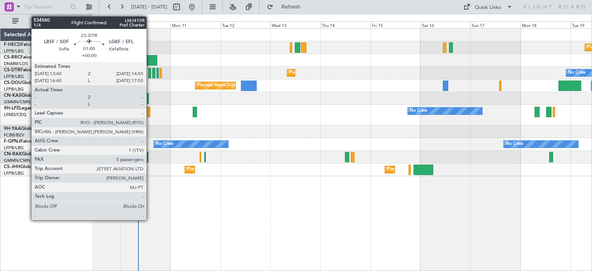
click at [150, 71] on div at bounding box center [149, 73] width 3 height 10
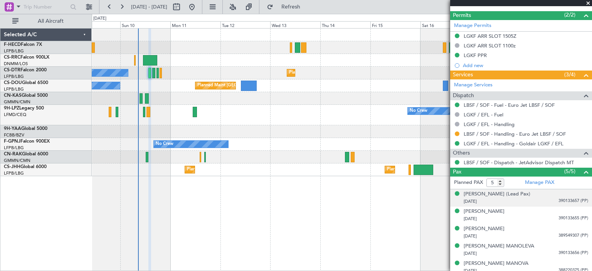
scroll to position [242, 0]
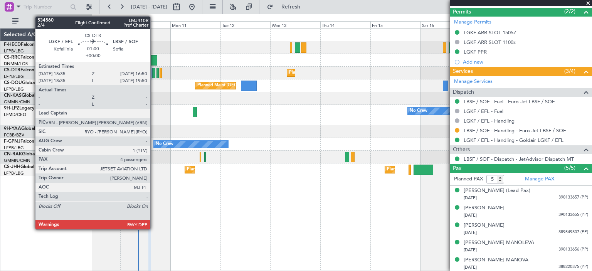
click at [154, 76] on div at bounding box center [153, 73] width 3 height 10
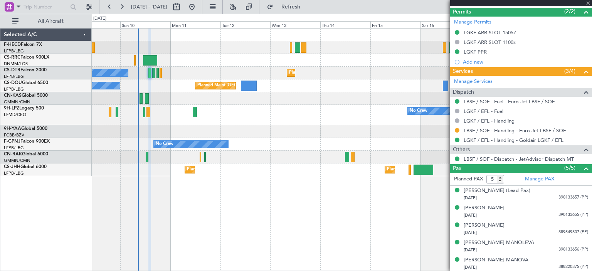
type input "4"
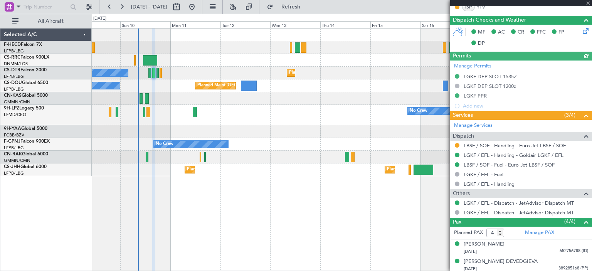
scroll to position [215, 0]
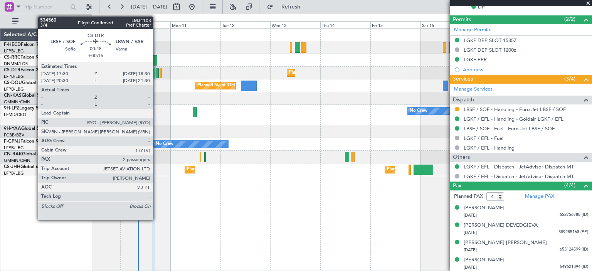
click at [156, 75] on div at bounding box center [157, 73] width 2 height 10
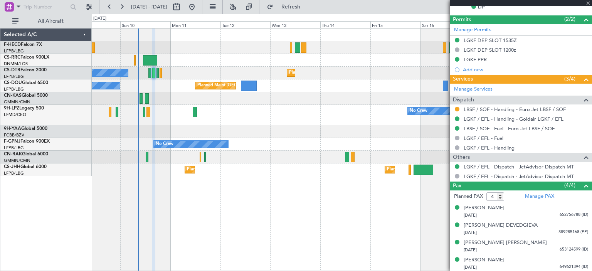
type input "+00:15"
type input "2"
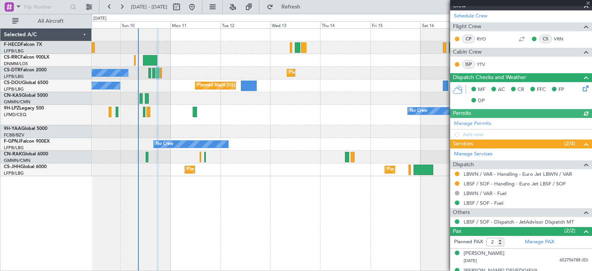
scroll to position [142, 0]
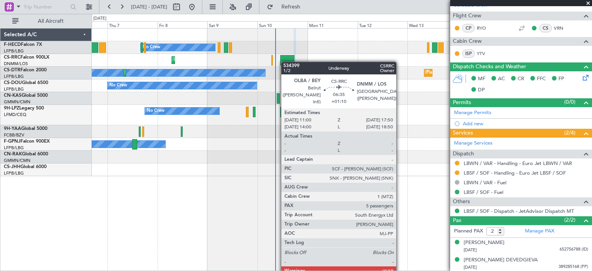
click at [287, 62] on div at bounding box center [287, 60] width 14 height 10
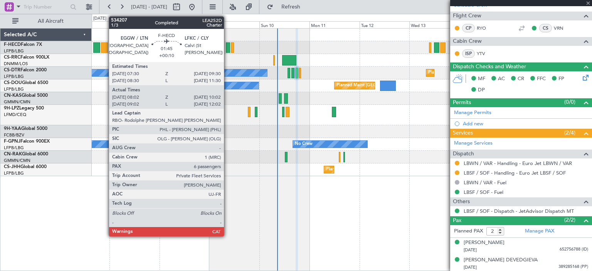
type input "+01:10"
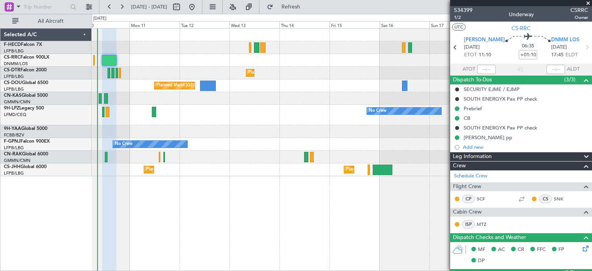
click at [180, 99] on div at bounding box center [342, 98] width 500 height 13
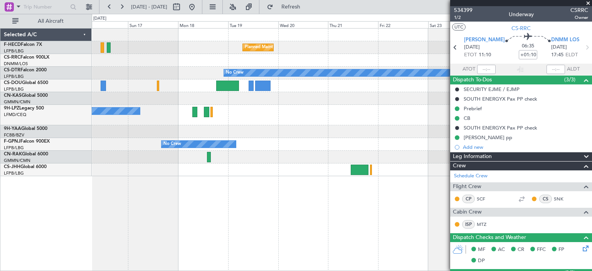
click at [9, 120] on div "Planned Maint [GEOGRAPHIC_DATA] ([GEOGRAPHIC_DATA]) Planned Maint [GEOGRAPHIC_D…" at bounding box center [296, 142] width 592 height 257
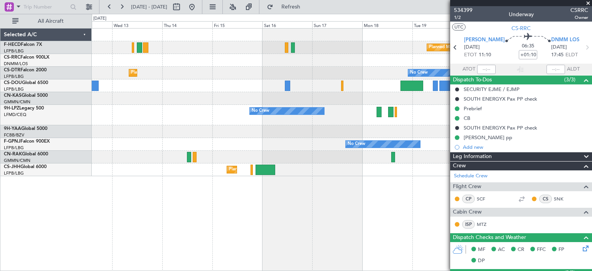
click at [373, 97] on div at bounding box center [342, 98] width 500 height 13
click at [377, 102] on div at bounding box center [342, 98] width 500 height 13
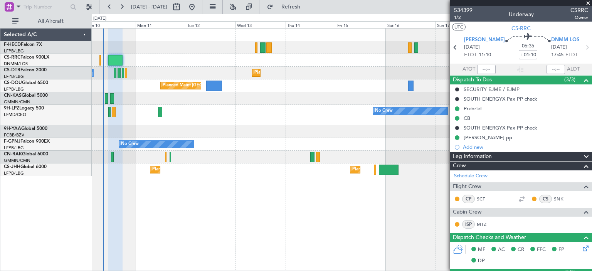
drag, startPoint x: 587, startPoint y: 3, endPoint x: 531, endPoint y: 4, distance: 56.7
click at [588, 3] on span at bounding box center [588, 3] width 8 height 7
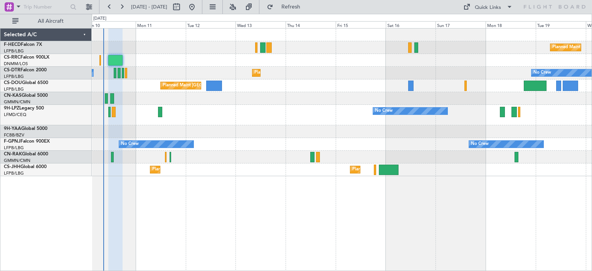
type input "0"
click at [272, 104] on div "Planned Maint [GEOGRAPHIC_DATA] ([GEOGRAPHIC_DATA]) No Crew Planned Maint Larna…" at bounding box center [342, 103] width 500 height 148
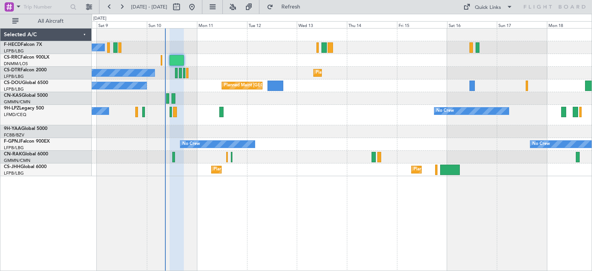
click at [338, 97] on div "No Crew Planned Maint [GEOGRAPHIC_DATA] ([GEOGRAPHIC_DATA]) Planned Maint Larna…" at bounding box center [342, 103] width 500 height 148
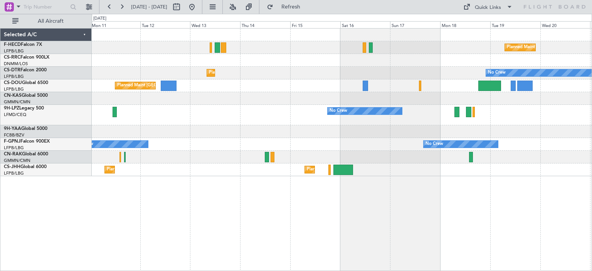
click at [389, 80] on div "Planned Maint [GEOGRAPHIC_DATA] ([GEOGRAPHIC_DATA]) No Crew" at bounding box center [342, 85] width 500 height 13
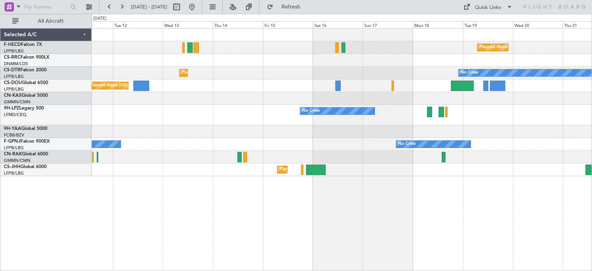
click at [382, 87] on div "Planned Maint [GEOGRAPHIC_DATA] ([GEOGRAPHIC_DATA]) No Crew Planned Maint Sofia…" at bounding box center [342, 103] width 500 height 148
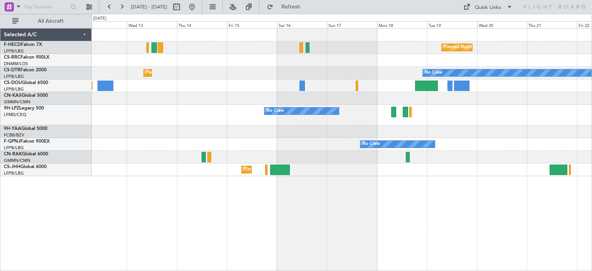
click at [299, 80] on div "Planned Maint [GEOGRAPHIC_DATA] ([GEOGRAPHIC_DATA]) Planned Maint Sofia No Crew…" at bounding box center [342, 103] width 500 height 148
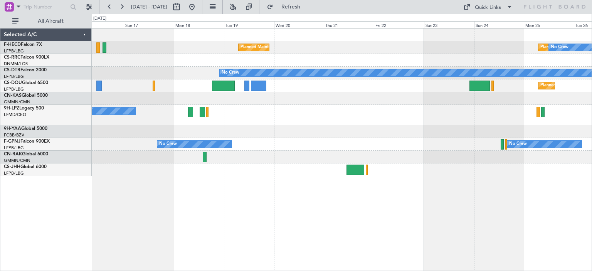
click at [74, 104] on div "Planned Maint [GEOGRAPHIC_DATA] ([GEOGRAPHIC_DATA]) Planned Maint [GEOGRAPHIC_D…" at bounding box center [296, 142] width 592 height 257
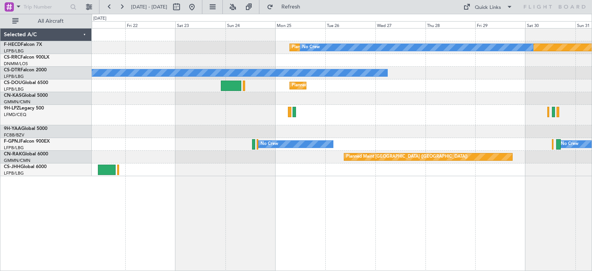
click at [211, 61] on div at bounding box center [342, 60] width 500 height 13
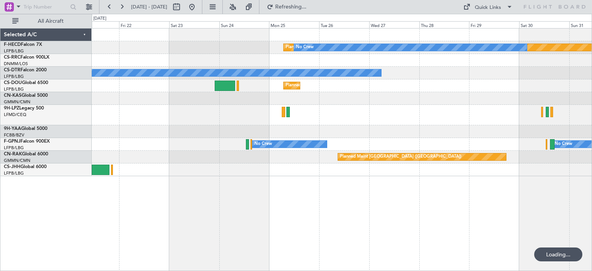
click at [454, 87] on div "Planned Maint [GEOGRAPHIC_DATA] ([GEOGRAPHIC_DATA]) No Crew Planned Maint [GEOG…" at bounding box center [342, 103] width 500 height 148
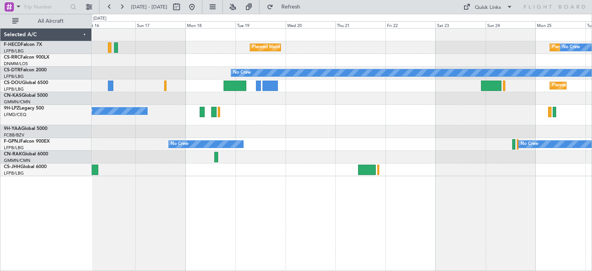
click at [566, 123] on div "Planned Maint [GEOGRAPHIC_DATA] ([GEOGRAPHIC_DATA]) No Crew Planned Maint [GEOG…" at bounding box center [342, 103] width 500 height 148
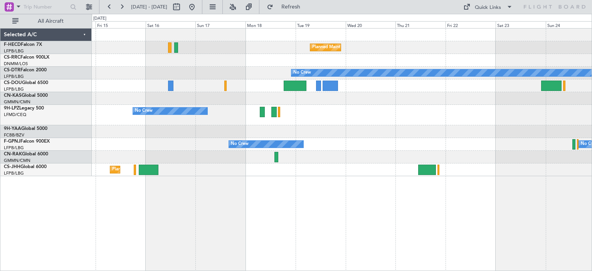
click at [452, 96] on div "Planned Maint [GEOGRAPHIC_DATA] ([GEOGRAPHIC_DATA]) Planned Maint [GEOGRAPHIC_D…" at bounding box center [342, 103] width 500 height 148
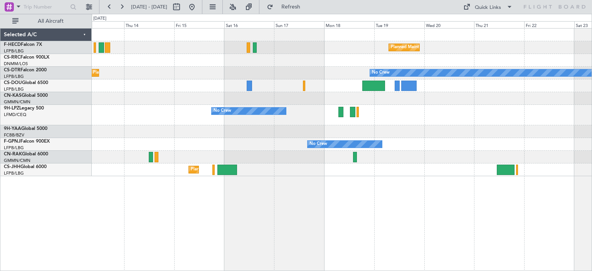
click at [231, 111] on div "No Crew" at bounding box center [222, 111] width 18 height 12
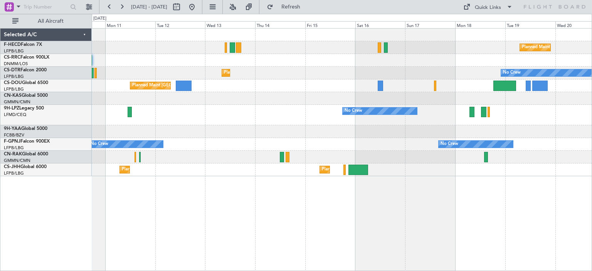
click at [329, 57] on div "Planned Maint Larnaca ([GEOGRAPHIC_DATA] Intl)" at bounding box center [342, 60] width 500 height 13
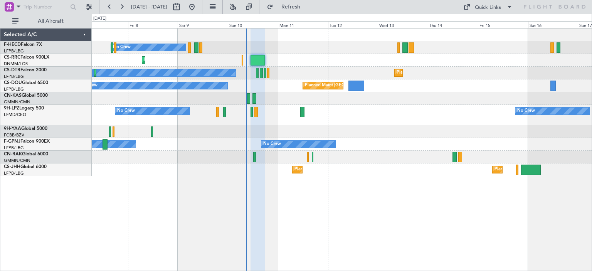
click at [400, 60] on div "Planned Maint Larnaca ([GEOGRAPHIC_DATA] Intl)" at bounding box center [342, 60] width 500 height 13
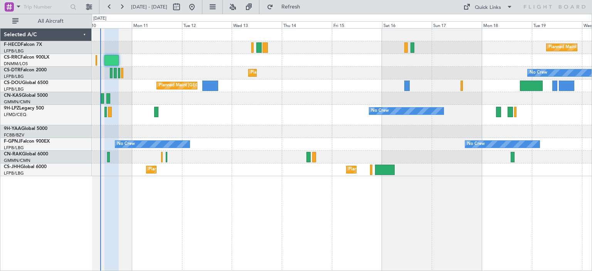
click at [243, 79] on div "Planned Maint Sofia No Crew No Crew" at bounding box center [342, 73] width 500 height 13
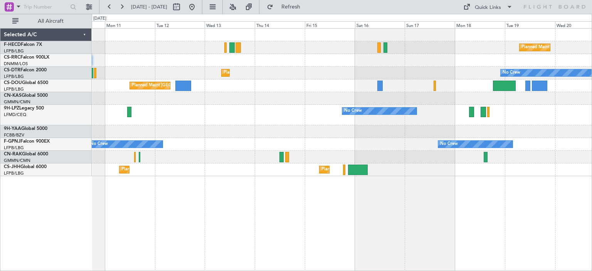
click at [256, 83] on div "Planned Maint [GEOGRAPHIC_DATA] ([GEOGRAPHIC_DATA]) No Crew Planned Maint Larna…" at bounding box center [342, 103] width 500 height 148
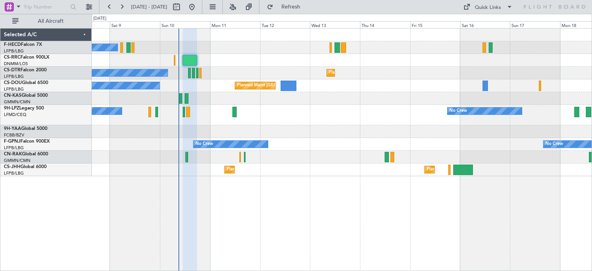
click at [471, 77] on div "Planned Maint Sofia No Crew Planned Maint Sofia No Crew" at bounding box center [342, 73] width 500 height 13
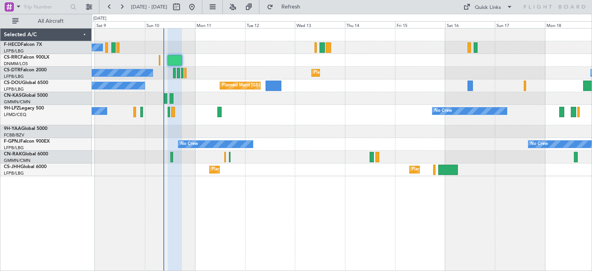
click at [328, 131] on div at bounding box center [342, 131] width 500 height 13
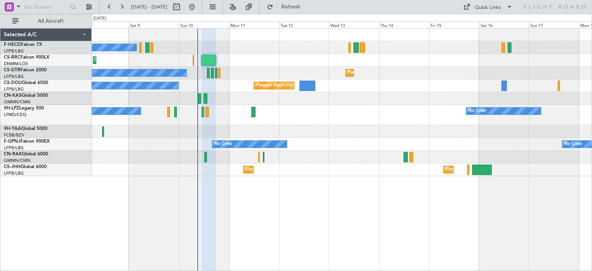
click at [406, 141] on div "No Crew Planned Maint [GEOGRAPHIC_DATA] ([GEOGRAPHIC_DATA]) Planned Maint Larna…" at bounding box center [342, 103] width 500 height 148
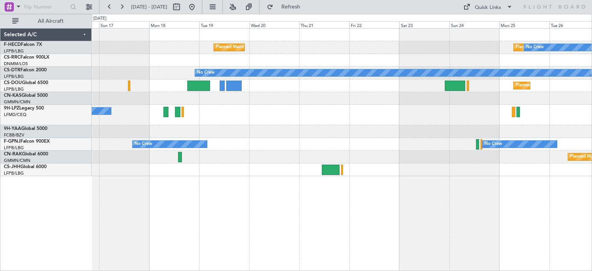
click at [168, 97] on div "Planned Maint [GEOGRAPHIC_DATA] ([GEOGRAPHIC_DATA]) Planned Maint [GEOGRAPHIC_D…" at bounding box center [342, 103] width 500 height 148
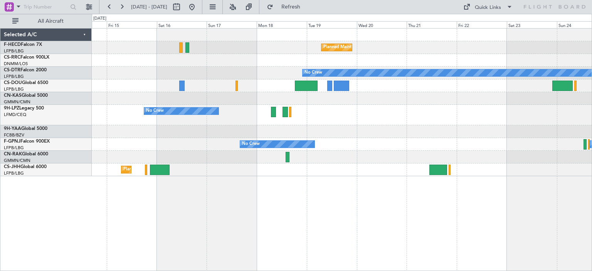
click at [418, 135] on div at bounding box center [342, 131] width 500 height 13
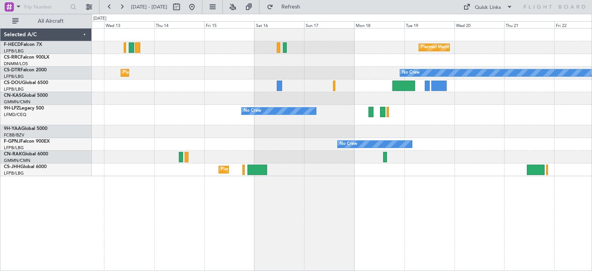
click at [355, 91] on div "Planned Maint [GEOGRAPHIC_DATA] ([GEOGRAPHIC_DATA])" at bounding box center [342, 85] width 500 height 13
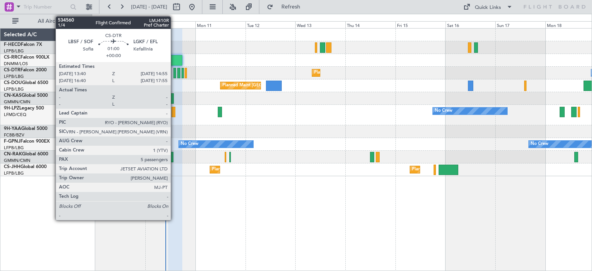
click at [174, 75] on div at bounding box center [174, 73] width 3 height 10
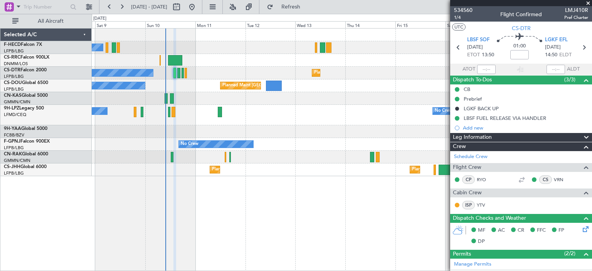
scroll to position [193, 0]
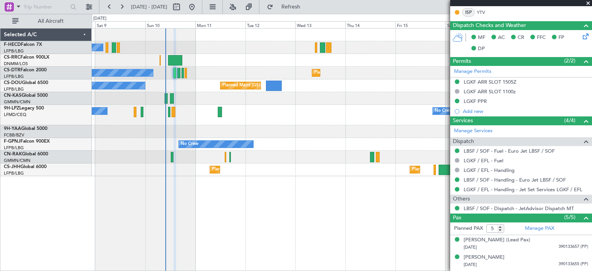
drag, startPoint x: 586, startPoint y: 2, endPoint x: 576, endPoint y: 8, distance: 11.2
click at [586, 3] on span at bounding box center [588, 3] width 8 height 7
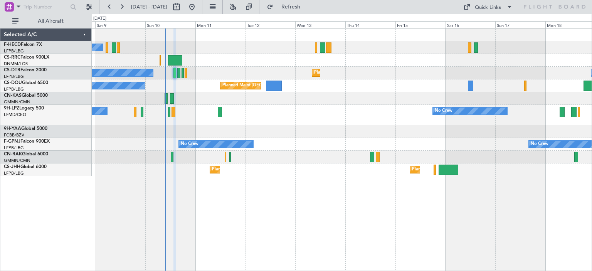
type input "0"
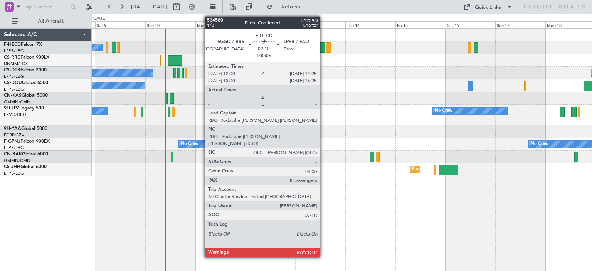
click at [323, 47] on div at bounding box center [322, 47] width 5 height 10
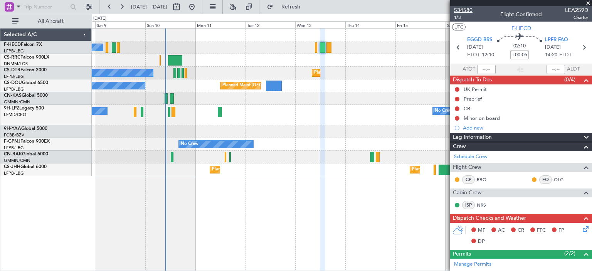
click at [465, 12] on span "534580" at bounding box center [463, 10] width 18 height 8
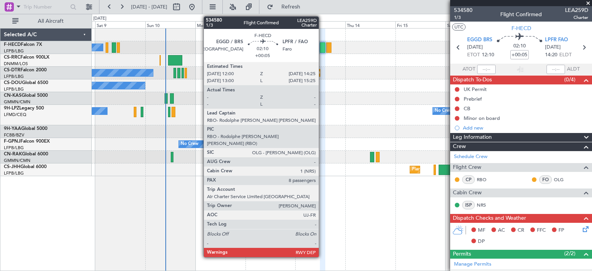
click at [322, 48] on div at bounding box center [322, 47] width 5 height 10
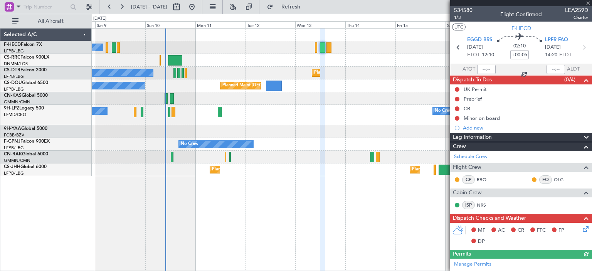
click at [588, 4] on div at bounding box center [521, 3] width 142 height 6
click at [383, 124] on div "No Crew No Crew" at bounding box center [342, 115] width 500 height 20
click at [588, 2] on span at bounding box center [588, 3] width 8 height 7
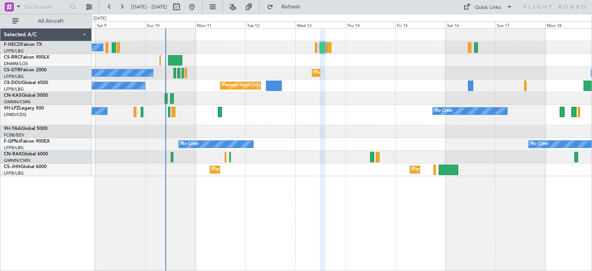
type input "0"
